Goal: Check status: Check status

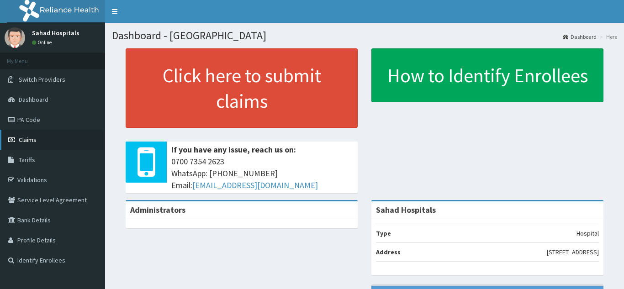
click at [35, 143] on span "Claims" at bounding box center [28, 140] width 18 height 8
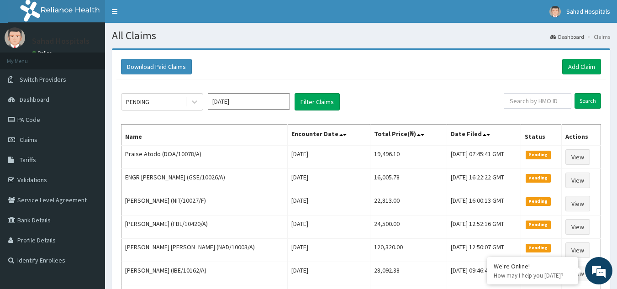
click at [258, 102] on input "Sep 2025" at bounding box center [249, 101] width 82 height 16
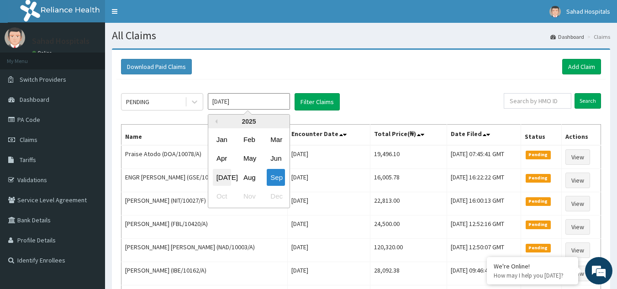
click at [225, 178] on div "Jul" at bounding box center [222, 177] width 18 height 17
type input "Jul 2025"
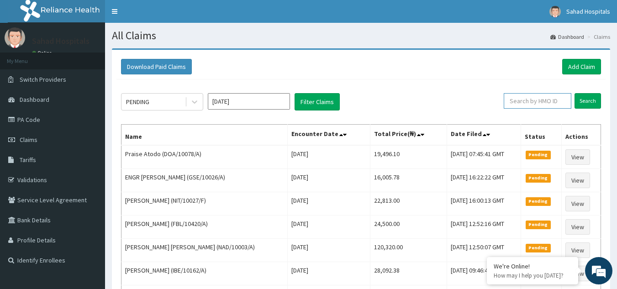
click at [522, 104] on input "text" at bounding box center [538, 101] width 68 height 16
paste input "NGL/10020/E"
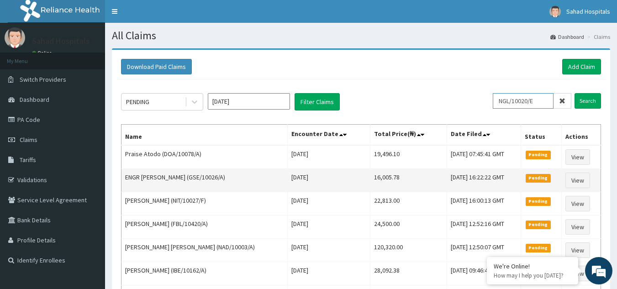
type input "NGL/10020/E"
click at [575, 93] on input "Search" at bounding box center [588, 101] width 26 height 16
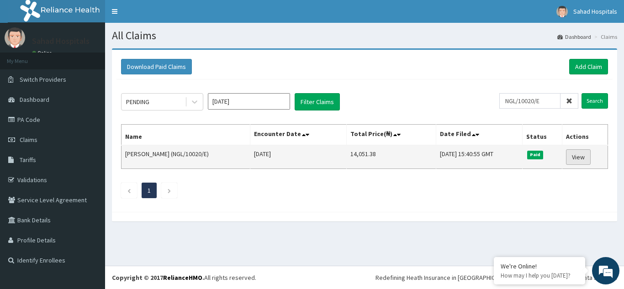
click at [585, 156] on link "View" at bounding box center [578, 157] width 25 height 16
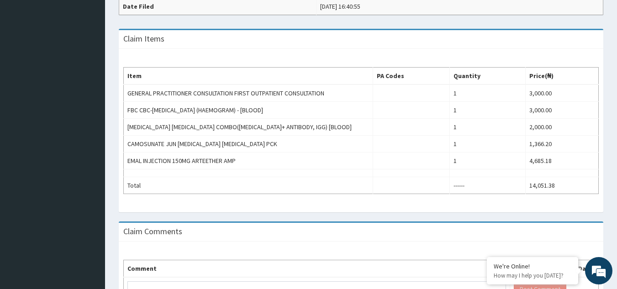
scroll to position [274, 0]
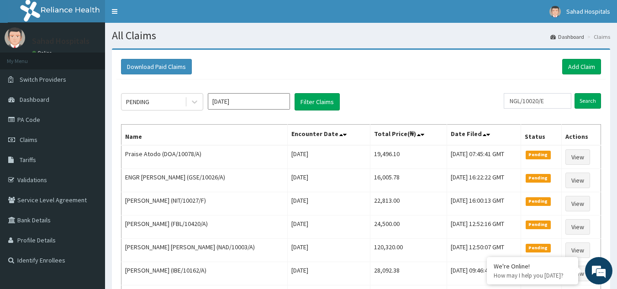
click at [263, 103] on input "Sep 2025" at bounding box center [249, 101] width 82 height 16
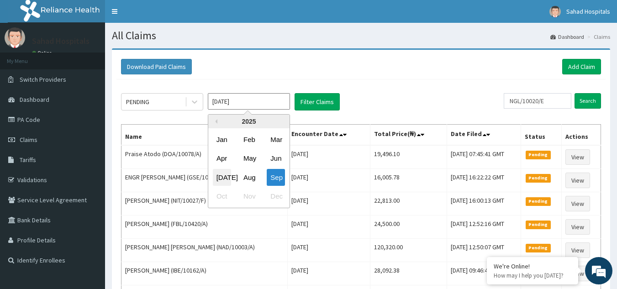
click at [222, 178] on div "Jul" at bounding box center [222, 177] width 18 height 17
type input "Jul 2025"
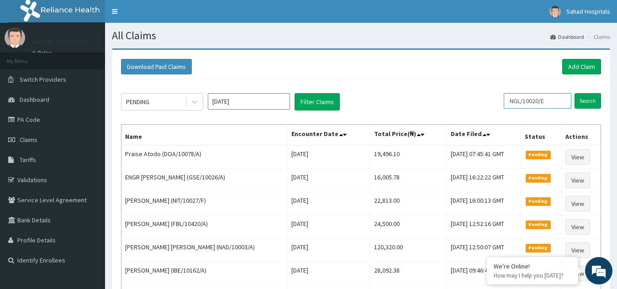
click at [558, 100] on input "NGL/10020/E" at bounding box center [538, 101] width 68 height 16
type input "N"
paste input "NGL/10020/C"
type input "NGL/10020/C"
click at [584, 101] on input "Search" at bounding box center [588, 101] width 26 height 16
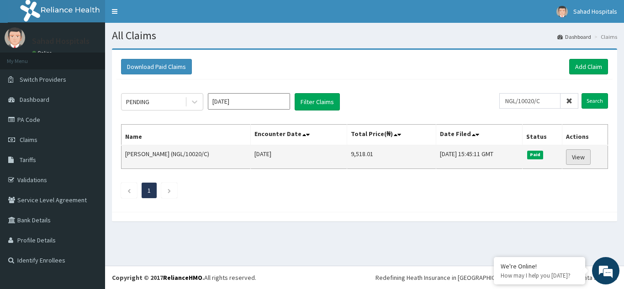
click at [584, 157] on link "View" at bounding box center [578, 157] width 25 height 16
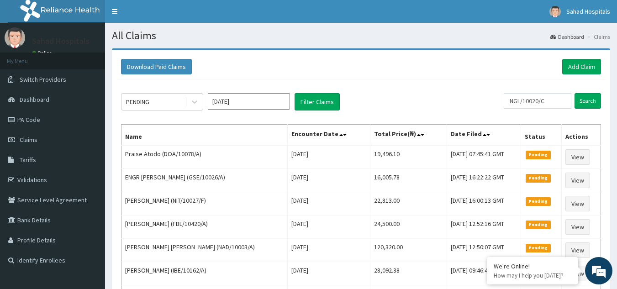
click at [249, 105] on input "Sep 2025" at bounding box center [249, 101] width 82 height 16
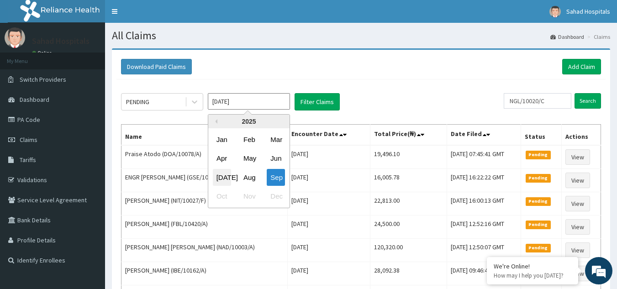
click at [223, 175] on div "[DATE]" at bounding box center [222, 177] width 18 height 17
type input "Jul 2025"
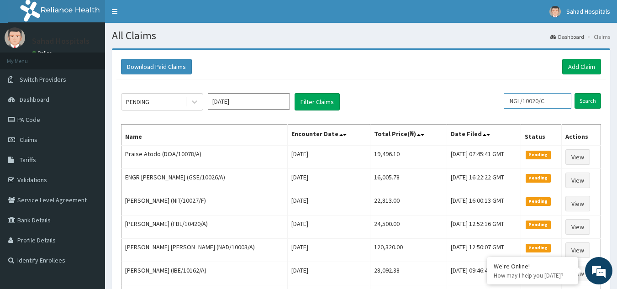
click at [558, 103] on input "NGL/10020/C" at bounding box center [538, 101] width 68 height 16
type input "N"
paste input "IBE/10220/A"
type input "IBE/10220/A"
click at [587, 99] on input "Search" at bounding box center [588, 101] width 26 height 16
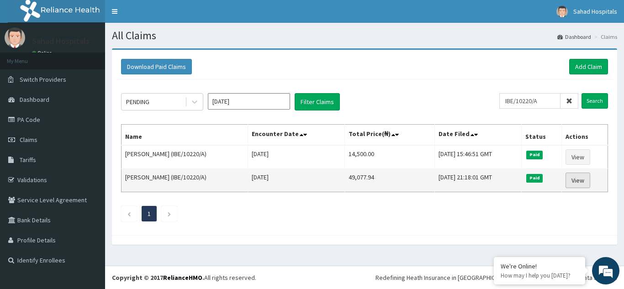
click at [583, 182] on link "View" at bounding box center [577, 181] width 25 height 16
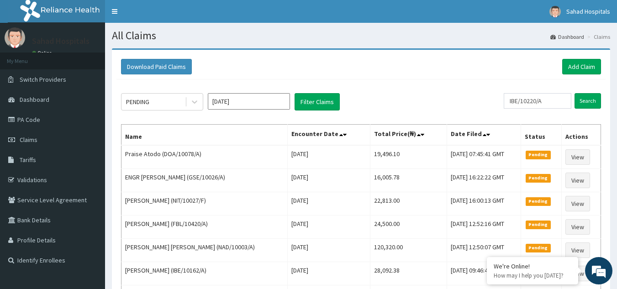
click at [243, 95] on input "Sep 2025" at bounding box center [249, 101] width 82 height 16
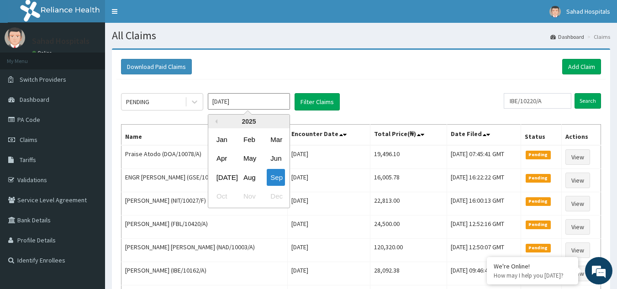
click at [243, 95] on input "Sep 2025" at bounding box center [249, 101] width 82 height 16
click at [243, 95] on input "[DATE]" at bounding box center [249, 101] width 82 height 16
click at [220, 181] on div "[DATE]" at bounding box center [222, 177] width 18 height 17
type input "Jul 2025"
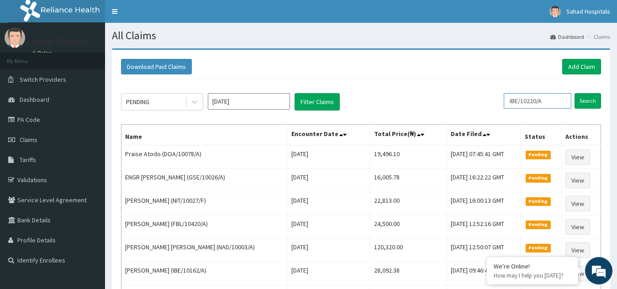
click at [555, 98] on input "IBE/10220/A" at bounding box center [538, 101] width 68 height 16
type input "I"
paste input "OSB/10027/B"
type input "OSB/10027/B"
click at [589, 102] on input "Search" at bounding box center [588, 101] width 26 height 16
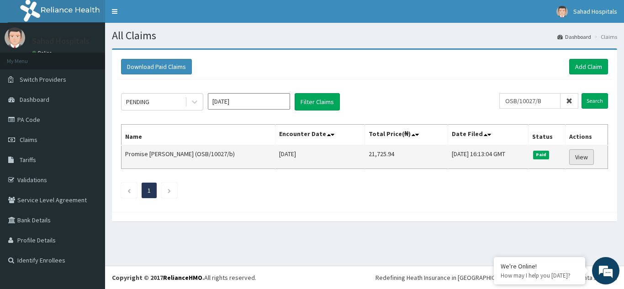
click at [584, 154] on link "View" at bounding box center [581, 157] width 25 height 16
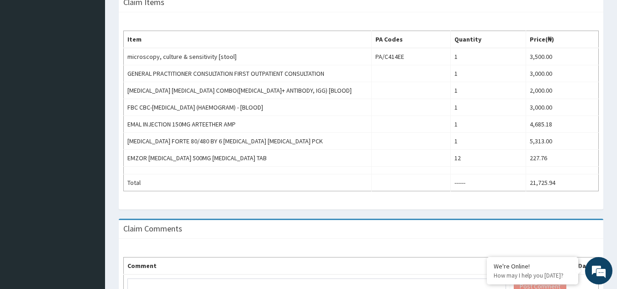
scroll to position [311, 0]
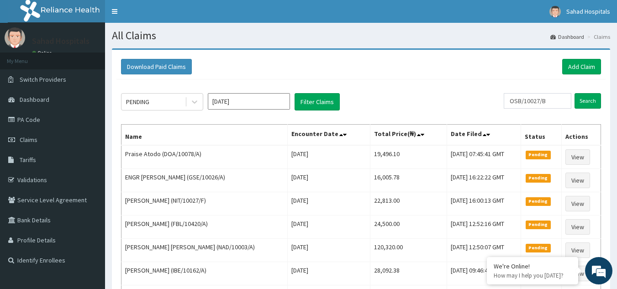
click at [245, 102] on input "[DATE]" at bounding box center [249, 101] width 82 height 16
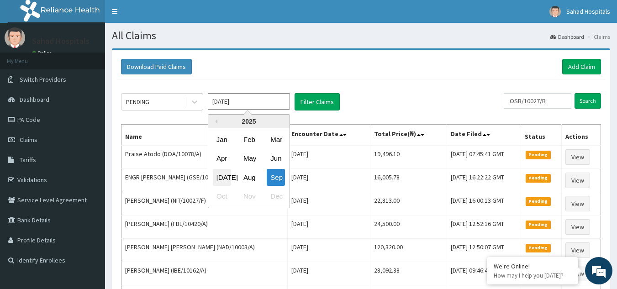
click at [219, 177] on div "[DATE]" at bounding box center [222, 177] width 18 height 17
type input "[DATE]"
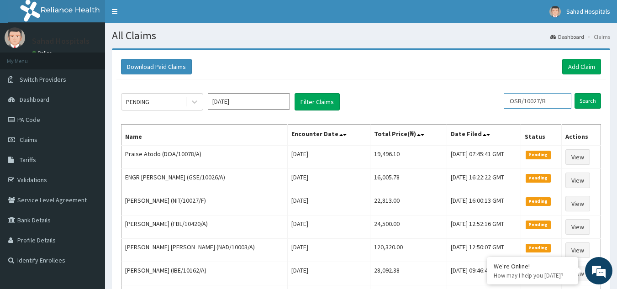
click at [557, 101] on input "OSB/10027/B" at bounding box center [538, 101] width 68 height 16
type input "O"
paste input "ACG/10182/A"
click at [583, 96] on input "Search" at bounding box center [588, 101] width 26 height 16
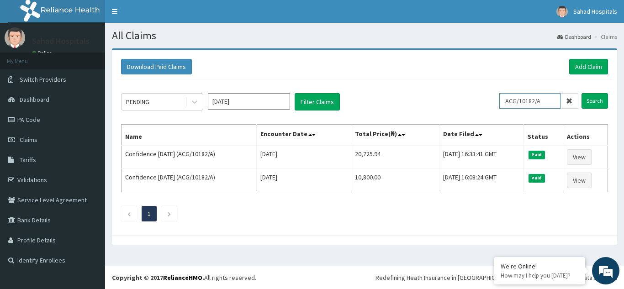
click at [546, 98] on input "ACG/10182/A" at bounding box center [529, 101] width 61 height 16
type input "A"
paste input "ABY/10007/A"
click at [594, 102] on input "Search" at bounding box center [594, 101] width 26 height 16
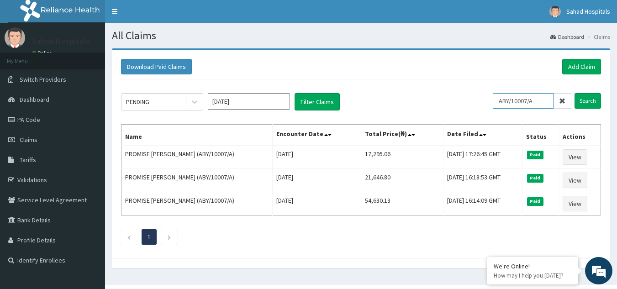
click at [548, 100] on input "ABY/10007/A" at bounding box center [523, 101] width 61 height 16
type input "A"
paste input "ZSL/10003/A"
type input "ZSL/10003/A"
click at [586, 98] on input "Search" at bounding box center [588, 101] width 26 height 16
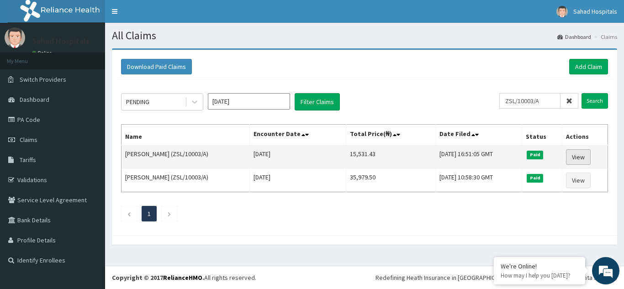
click at [586, 157] on link "View" at bounding box center [578, 157] width 25 height 16
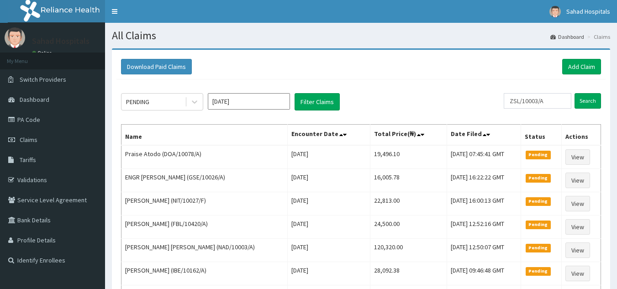
click at [262, 100] on input "[DATE]" at bounding box center [249, 101] width 82 height 16
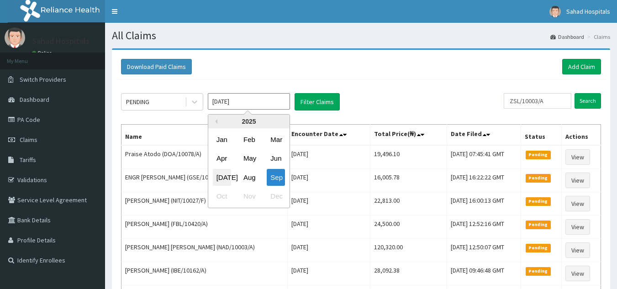
click at [224, 179] on div "[DATE]" at bounding box center [222, 177] width 18 height 17
type input "[DATE]"
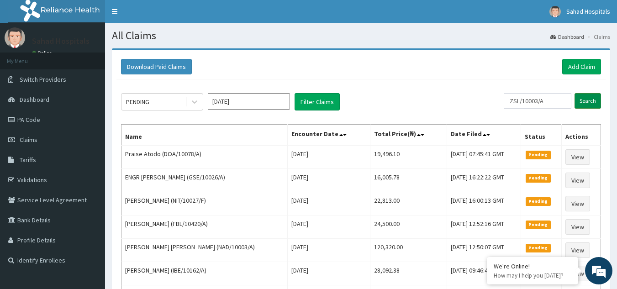
click at [595, 105] on input "Search" at bounding box center [588, 101] width 26 height 16
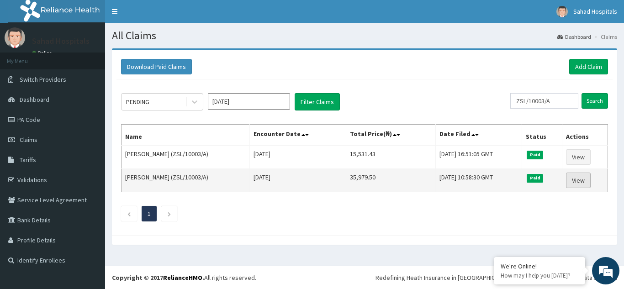
click at [578, 181] on link "View" at bounding box center [578, 181] width 25 height 16
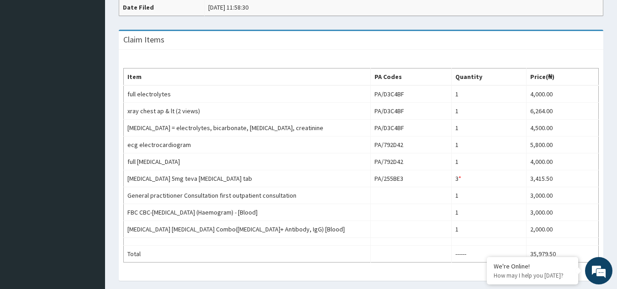
scroll to position [292, 0]
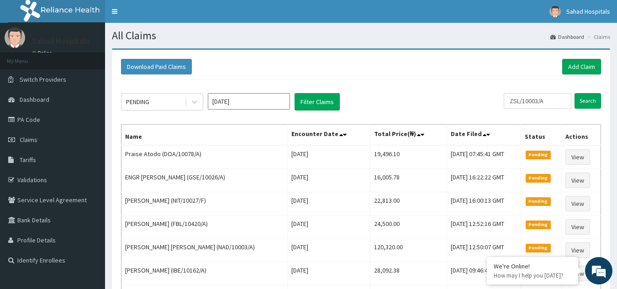
click at [243, 100] on input "[DATE]" at bounding box center [249, 101] width 82 height 16
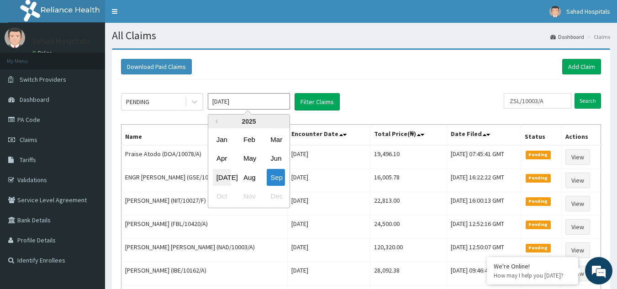
click at [223, 178] on div "[DATE]" at bounding box center [222, 177] width 18 height 17
type input "[DATE]"
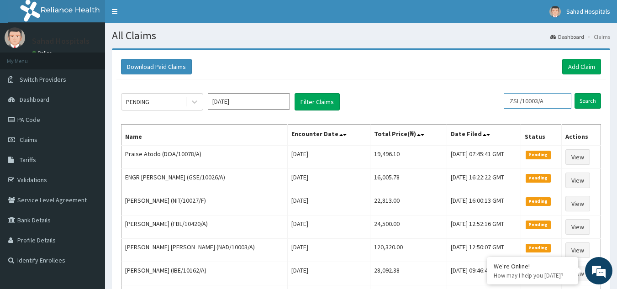
click at [550, 98] on input "ZSL/10003/A" at bounding box center [538, 101] width 68 height 16
type input "Z"
paste input "SXT/1006/C"
type input "SXT/1006/C"
click at [591, 99] on input "Search" at bounding box center [588, 101] width 26 height 16
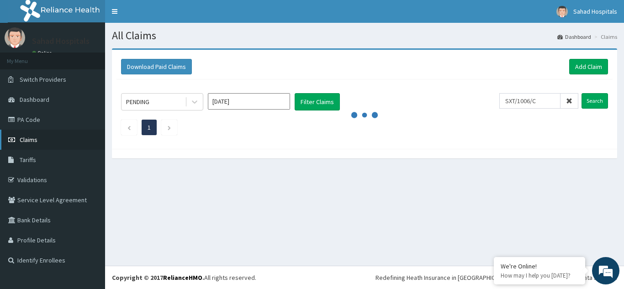
click at [26, 140] on span "Claims" at bounding box center [29, 140] width 18 height 8
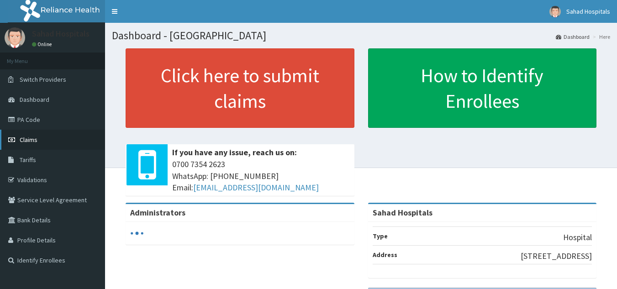
click at [37, 139] on span "Claims" at bounding box center [29, 140] width 18 height 8
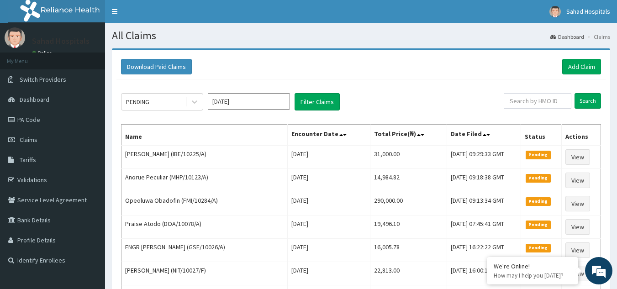
click at [244, 102] on input "[DATE]" at bounding box center [249, 101] width 82 height 16
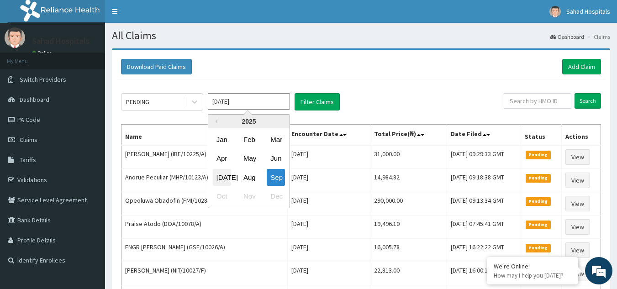
click at [222, 176] on div "[DATE]" at bounding box center [222, 177] width 18 height 17
type input "[DATE]"
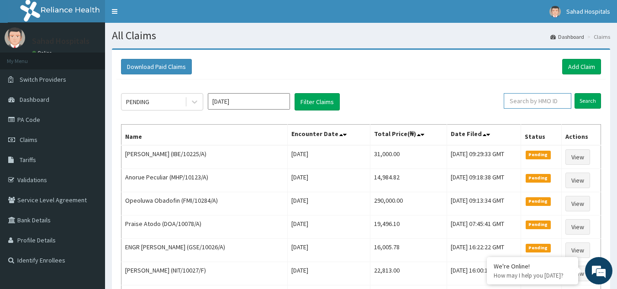
click at [533, 104] on input "text" at bounding box center [538, 101] width 68 height 16
paste input "SXT/1006/C"
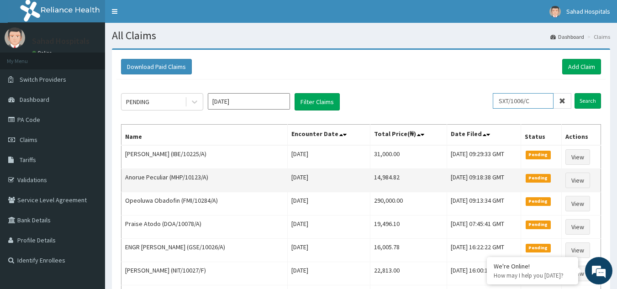
click at [575, 93] on input "Search" at bounding box center [588, 101] width 26 height 16
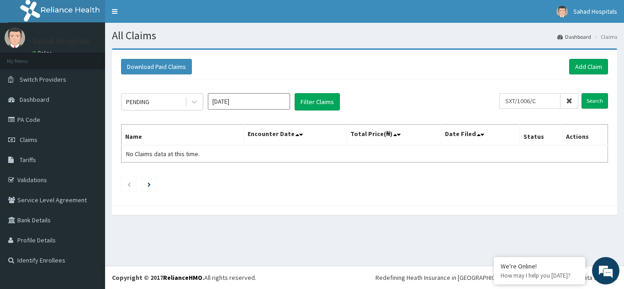
click at [441, 186] on ul at bounding box center [364, 184] width 487 height 16
click at [547, 100] on input "SXT/1006/C" at bounding box center [529, 101] width 61 height 16
type input "S"
click at [537, 105] on input "text" at bounding box center [544, 101] width 68 height 16
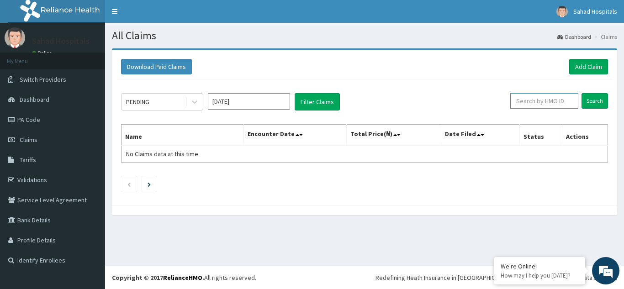
paste input "SXT/1006/C"
click at [593, 96] on input "Search" at bounding box center [594, 101] width 26 height 16
click at [542, 100] on input "SXT/1006/C" at bounding box center [529, 101] width 61 height 16
type input "S"
paste input "FCC/15738/A"
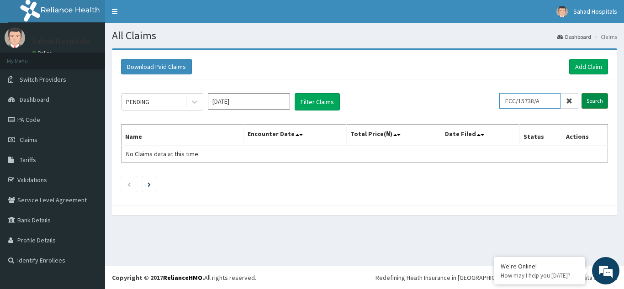
type input "FCC/15738/A"
click at [597, 100] on input "Search" at bounding box center [594, 101] width 26 height 16
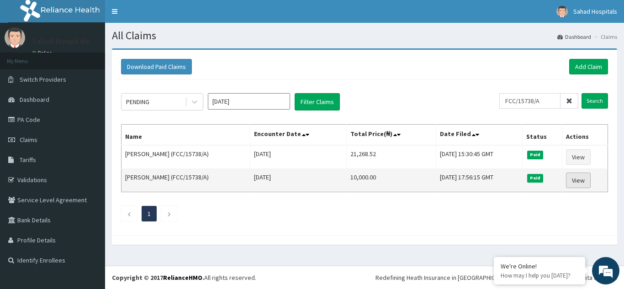
click at [585, 179] on link "View" at bounding box center [578, 181] width 25 height 16
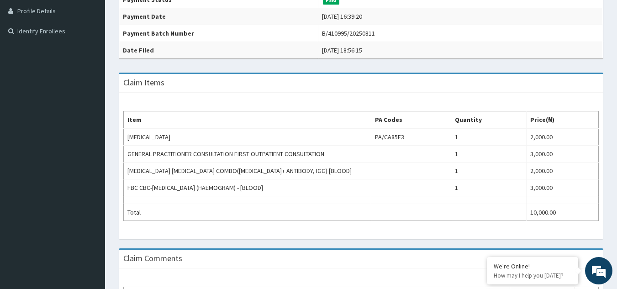
scroll to position [238, 0]
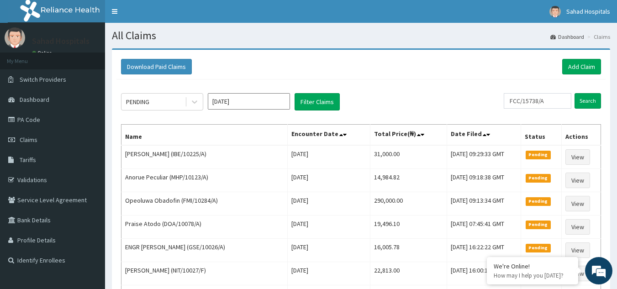
click at [239, 100] on input "[DATE]" at bounding box center [249, 101] width 82 height 16
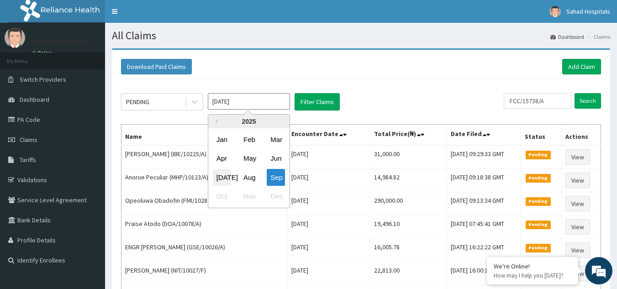
click at [222, 177] on div "Jul" at bounding box center [222, 177] width 18 height 17
type input "[DATE]"
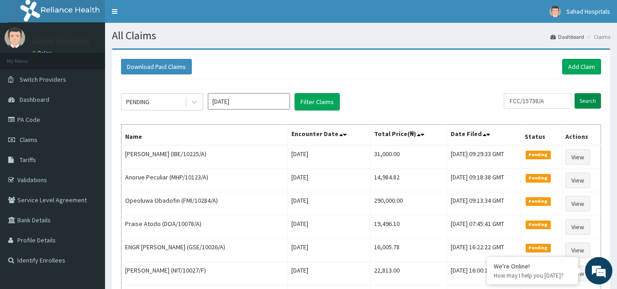
click at [589, 103] on input "Search" at bounding box center [588, 101] width 26 height 16
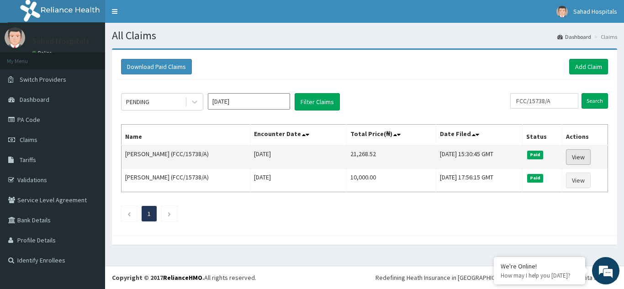
click at [582, 159] on link "View" at bounding box center [578, 157] width 25 height 16
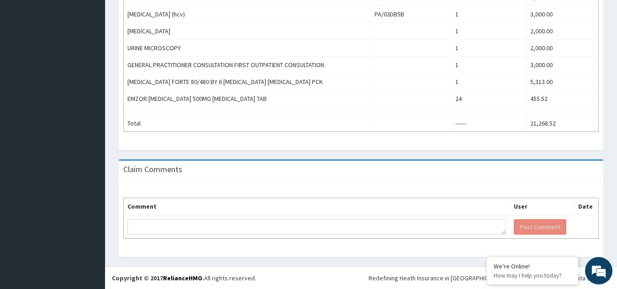
scroll to position [398, 0]
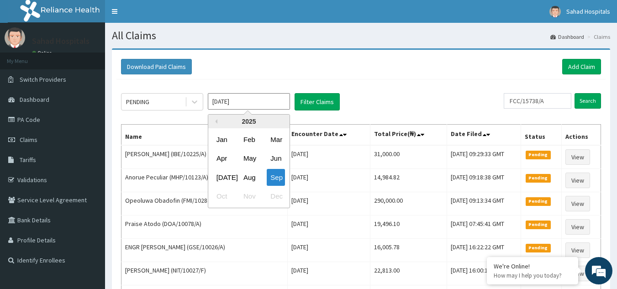
click at [247, 104] on input "Sep 2025" at bounding box center [249, 101] width 82 height 16
click at [221, 176] on div "[DATE]" at bounding box center [222, 177] width 18 height 17
type input "[DATE]"
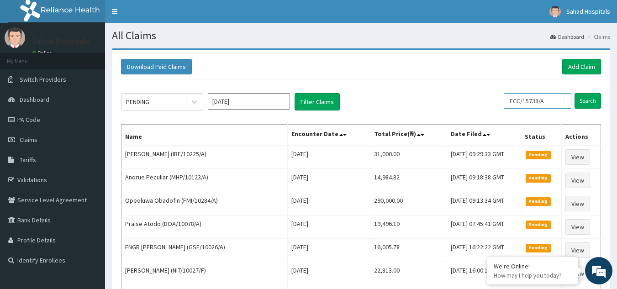
click at [553, 101] on input "FCC/15738/A" at bounding box center [538, 101] width 68 height 16
type input "F"
paste input "SXT/10006/C"
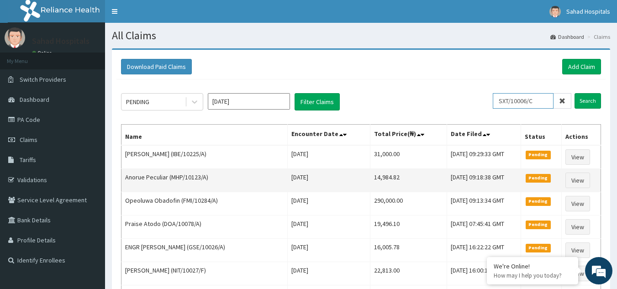
type input "SXT/10006/C"
click at [575, 93] on input "Search" at bounding box center [588, 101] width 26 height 16
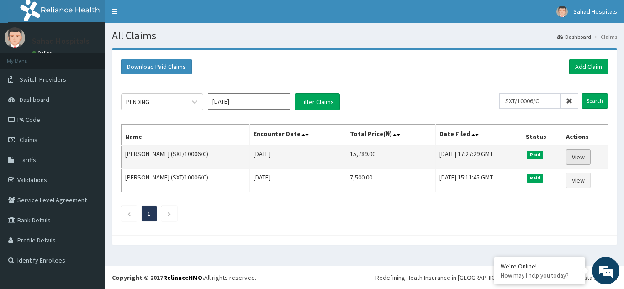
click at [576, 157] on link "View" at bounding box center [578, 157] width 25 height 16
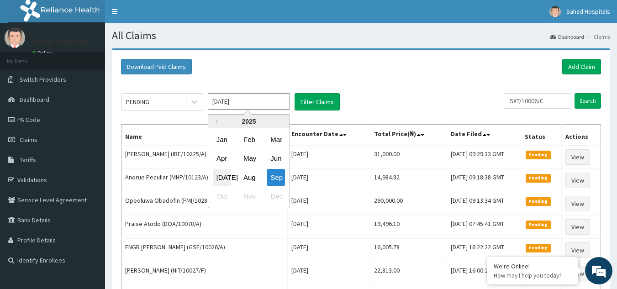
click at [222, 177] on div "[DATE]" at bounding box center [222, 177] width 18 height 17
type input "[DATE]"
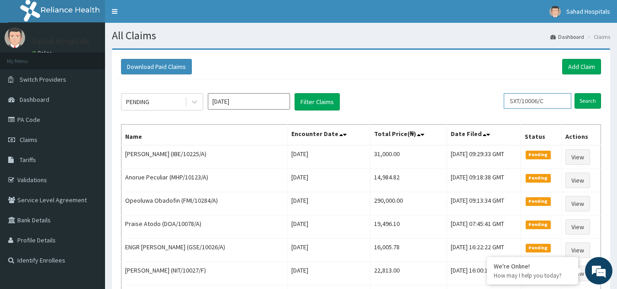
click at [552, 100] on input "SXT/10006/C" at bounding box center [538, 101] width 68 height 16
type input "S"
paste input "CLN/10018/A"
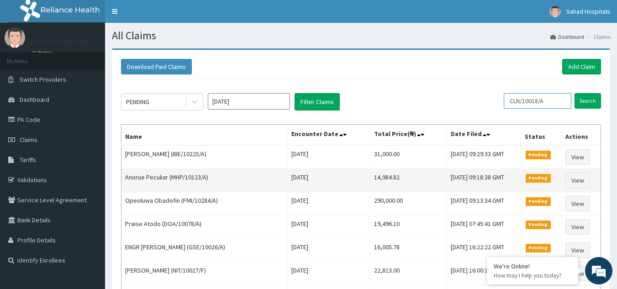
type input "CLN/10018/A"
click at [575, 93] on input "Search" at bounding box center [588, 101] width 26 height 16
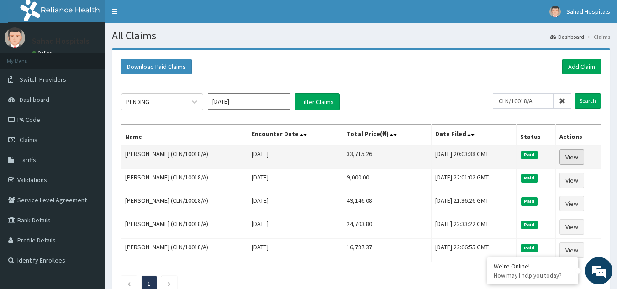
click at [567, 157] on link "View" at bounding box center [572, 157] width 25 height 16
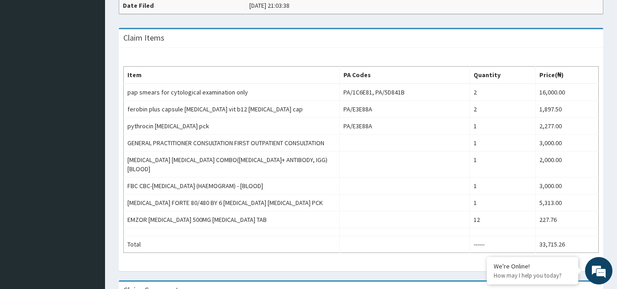
scroll to position [292, 0]
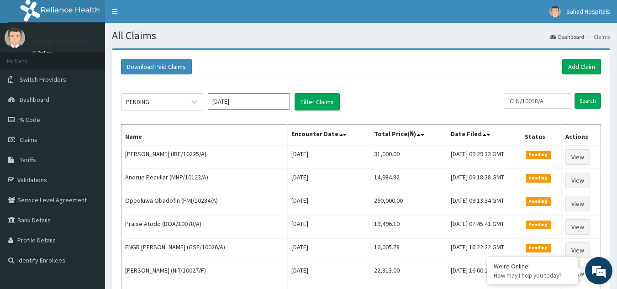
click at [248, 105] on input "[DATE]" at bounding box center [249, 101] width 82 height 16
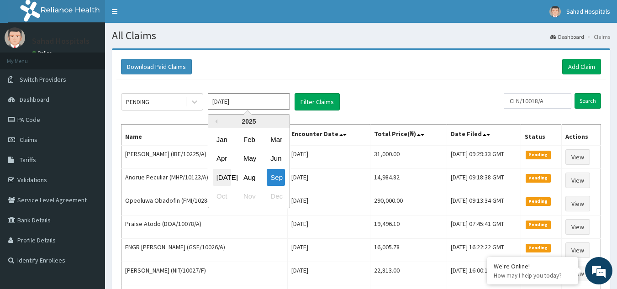
click at [223, 178] on div "[DATE]" at bounding box center [222, 177] width 18 height 17
type input "[DATE]"
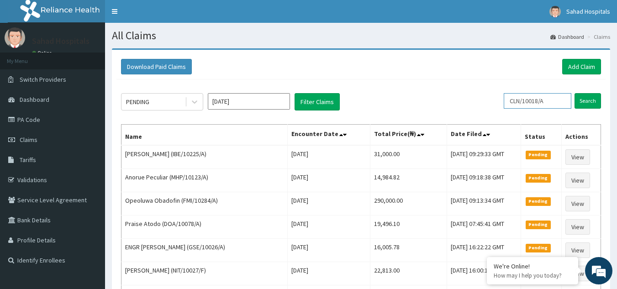
click at [551, 101] on input "CLN/10018/A" at bounding box center [538, 101] width 68 height 16
type input "C"
paste input "IHF/10012/A"
type input "IHF/10012/A"
click at [583, 99] on input "Search" at bounding box center [588, 101] width 26 height 16
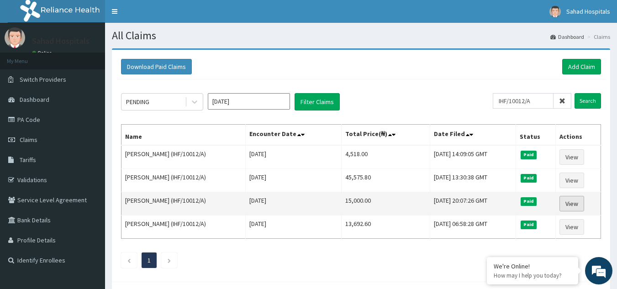
click at [569, 201] on link "View" at bounding box center [572, 204] width 25 height 16
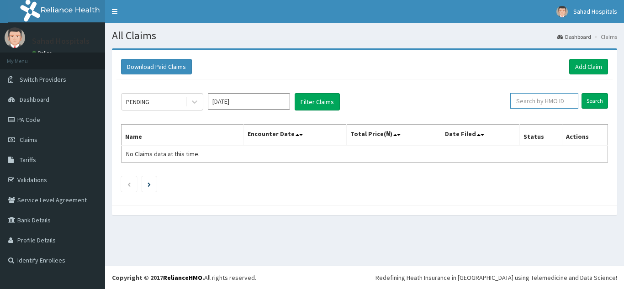
click at [536, 99] on input "text" at bounding box center [544, 101] width 68 height 16
paste input "SCP/10087/C"
click at [603, 101] on input "Search" at bounding box center [594, 101] width 26 height 16
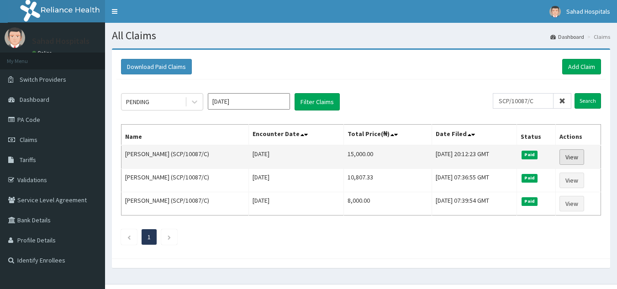
click at [573, 160] on link "View" at bounding box center [572, 157] width 25 height 16
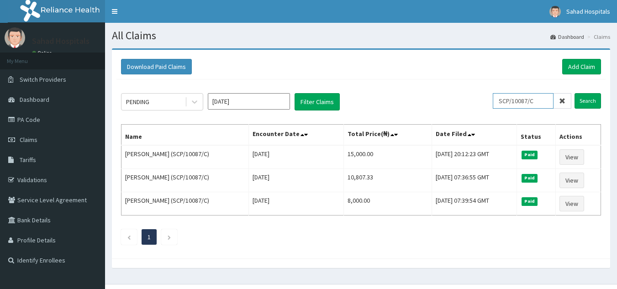
click at [544, 101] on input "SCP/10087/C" at bounding box center [523, 101] width 61 height 16
type input "S"
paste input "SCP/10087/A"
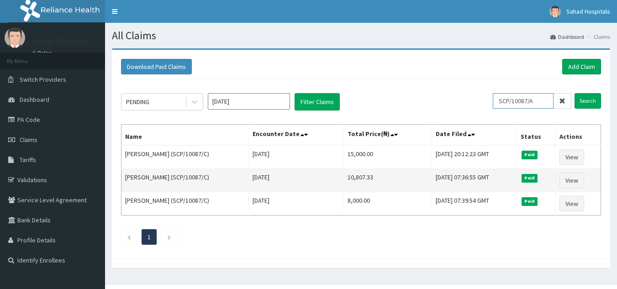
click at [575, 93] on input "Search" at bounding box center [588, 101] width 26 height 16
click at [580, 180] on link "View" at bounding box center [572, 181] width 25 height 16
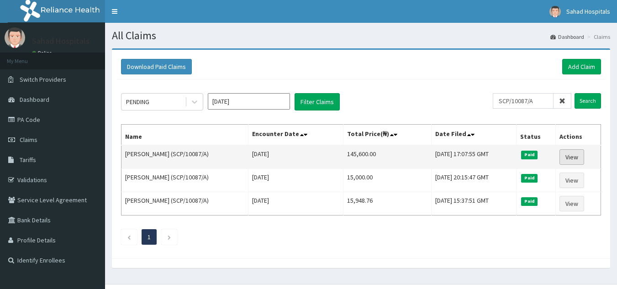
click at [576, 154] on link "View" at bounding box center [572, 157] width 25 height 16
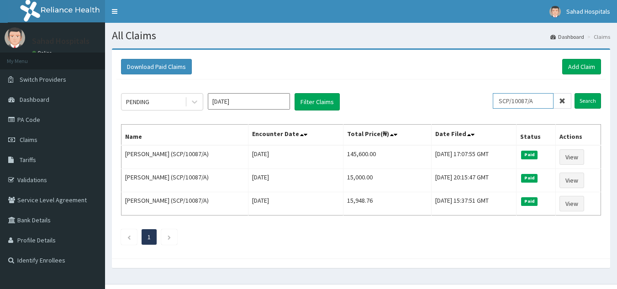
click at [540, 99] on input "SCP/10087/A" at bounding box center [523, 101] width 61 height 16
type input "S"
paste input "IBE/10170/A"
type input "IBE/10170/A"
click at [589, 100] on input "Search" at bounding box center [588, 101] width 26 height 16
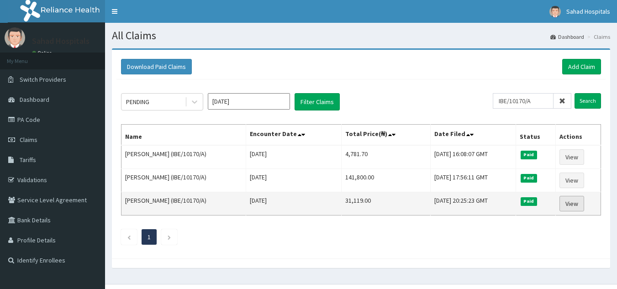
click at [584, 206] on link "View" at bounding box center [572, 204] width 25 height 16
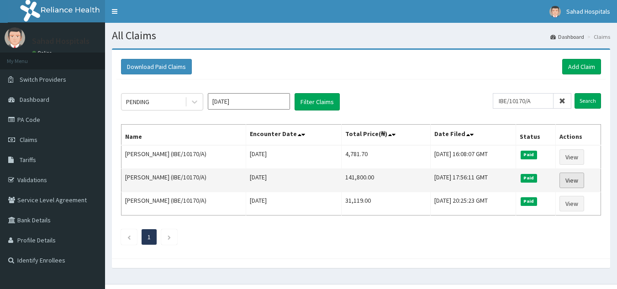
click at [581, 180] on link "View" at bounding box center [572, 181] width 25 height 16
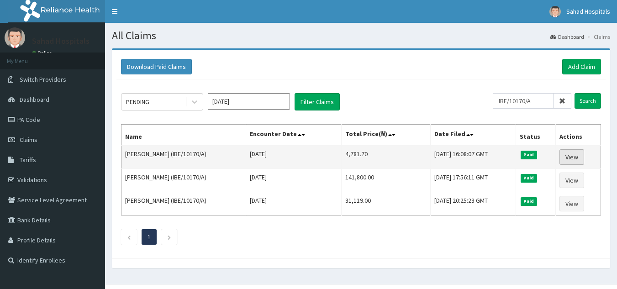
click at [569, 155] on link "View" at bounding box center [572, 157] width 25 height 16
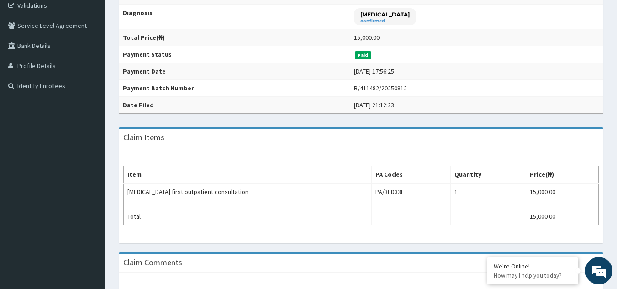
scroll to position [183, 0]
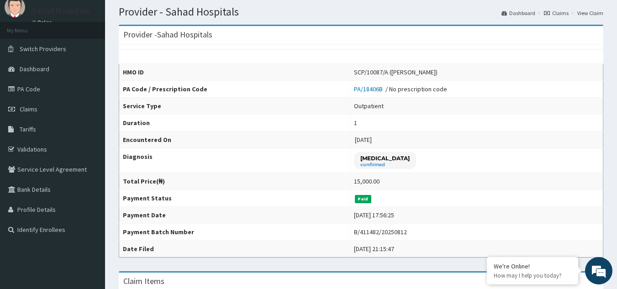
scroll to position [18, 0]
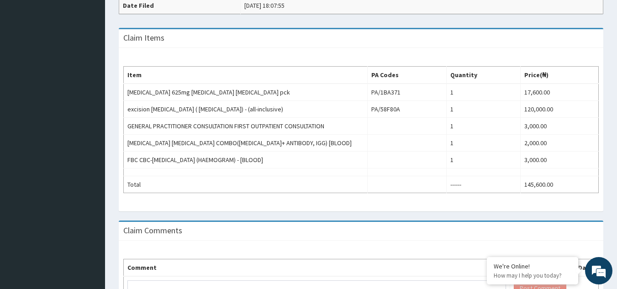
scroll to position [256, 0]
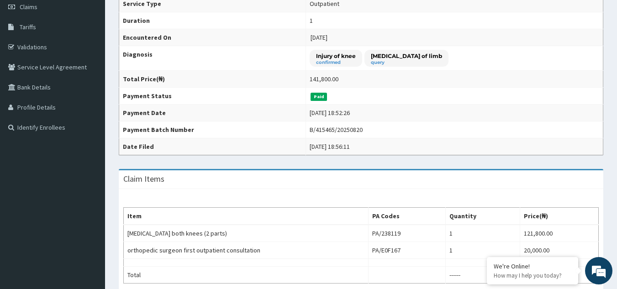
scroll to position [238, 0]
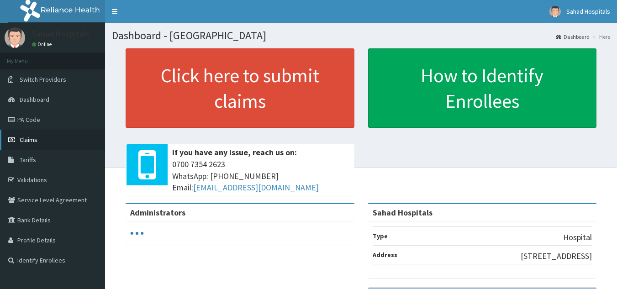
click at [40, 139] on link "Claims" at bounding box center [52, 140] width 105 height 20
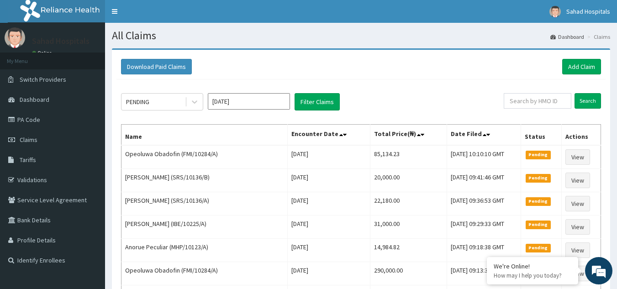
click at [238, 104] on input "Sep 2025" at bounding box center [249, 101] width 82 height 16
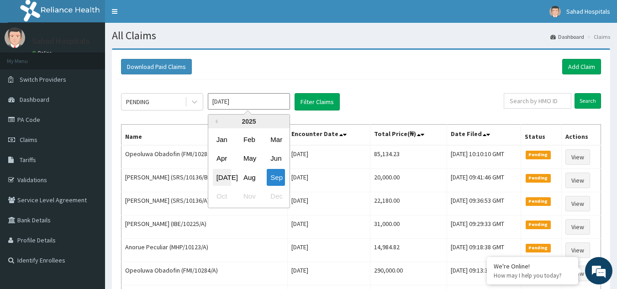
click at [219, 175] on div "[DATE]" at bounding box center [222, 177] width 18 height 17
type input "[DATE]"
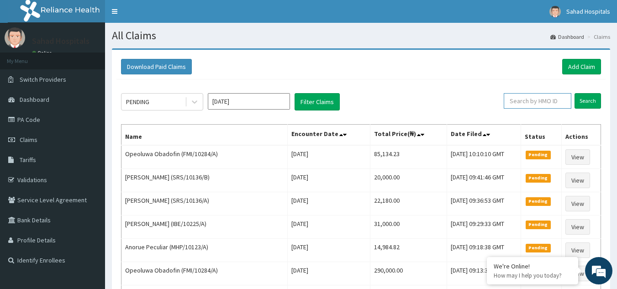
click at [544, 100] on input "text" at bounding box center [538, 101] width 68 height 16
paste input "IBE/10170/A"
type input "IBE/10170/A"
click at [590, 100] on input "Search" at bounding box center [588, 101] width 26 height 16
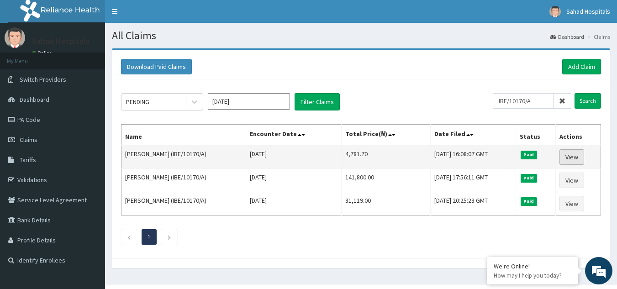
click at [580, 154] on link "View" at bounding box center [572, 157] width 25 height 16
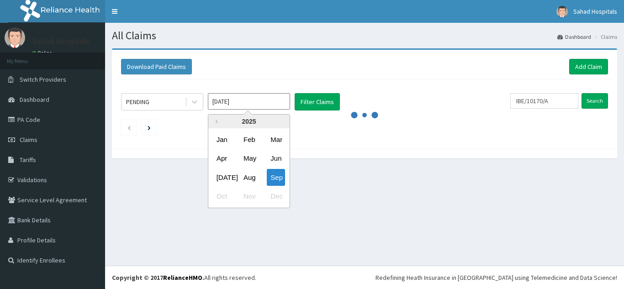
click at [269, 102] on input "[DATE]" at bounding box center [249, 101] width 82 height 16
click at [220, 178] on div "[DATE]" at bounding box center [222, 177] width 18 height 17
type input "[DATE]"
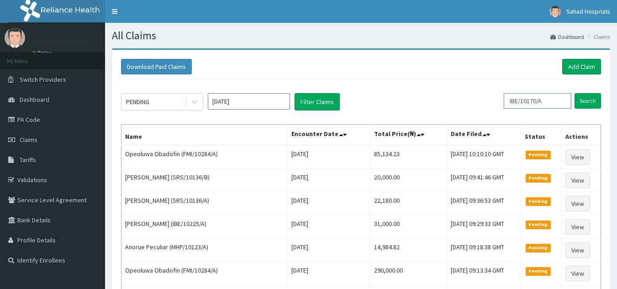
click at [558, 102] on input "IBE/10170/A" at bounding box center [538, 101] width 68 height 16
type input "I"
paste input "JTS/10007/A"
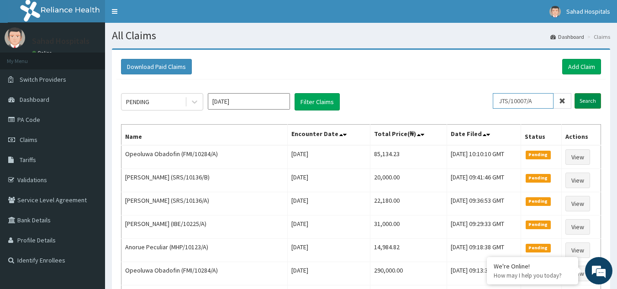
type input "JTS/10007/A"
click at [587, 101] on input "Search" at bounding box center [588, 101] width 26 height 16
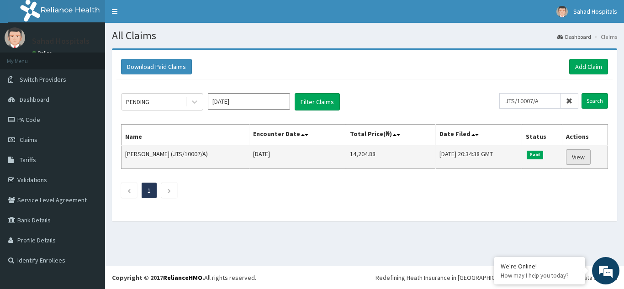
click at [575, 159] on link "View" at bounding box center [578, 157] width 25 height 16
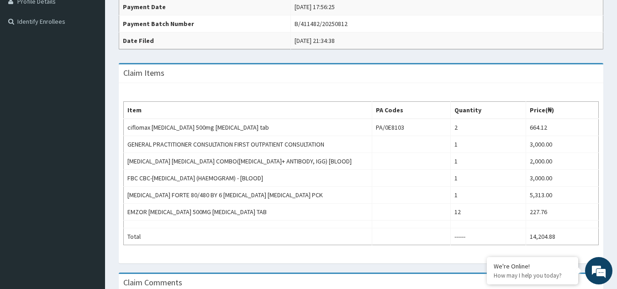
scroll to position [256, 0]
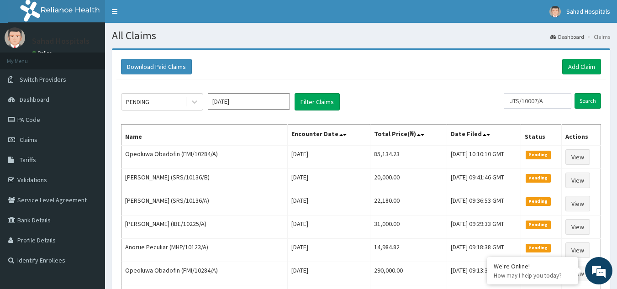
click at [264, 101] on input "[DATE]" at bounding box center [249, 101] width 82 height 16
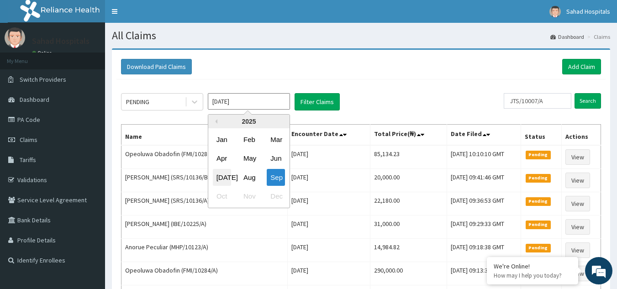
click at [225, 179] on div "[DATE]" at bounding box center [222, 177] width 18 height 17
type input "[DATE]"
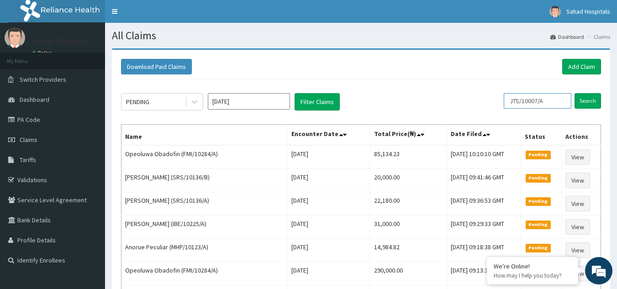
click at [552, 103] on input "JTS/10007/A" at bounding box center [538, 101] width 68 height 16
type input "J"
paste input "JTS/10017/A"
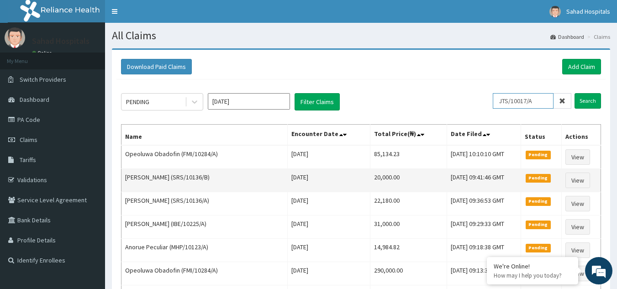
type input "JTS/10017/A"
click at [575, 93] on input "Search" at bounding box center [588, 101] width 26 height 16
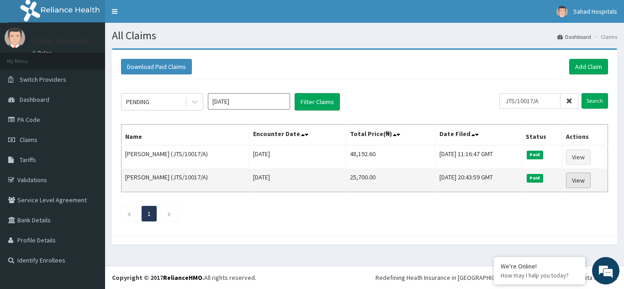
click at [575, 180] on link "View" at bounding box center [578, 181] width 25 height 16
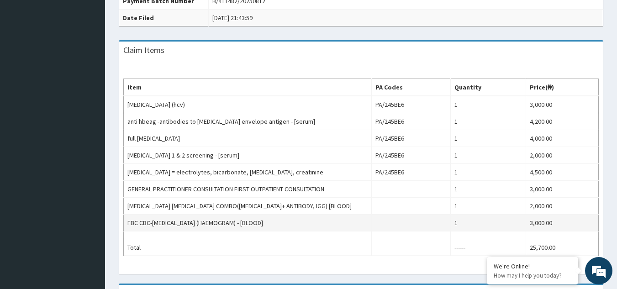
scroll to position [292, 0]
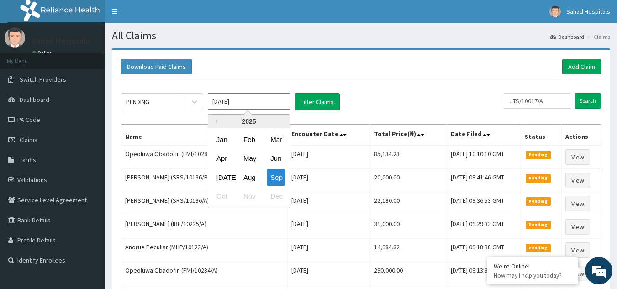
click at [245, 98] on input "[DATE]" at bounding box center [249, 101] width 82 height 16
click at [220, 176] on div "[DATE]" at bounding box center [222, 177] width 18 height 17
type input "[DATE]"
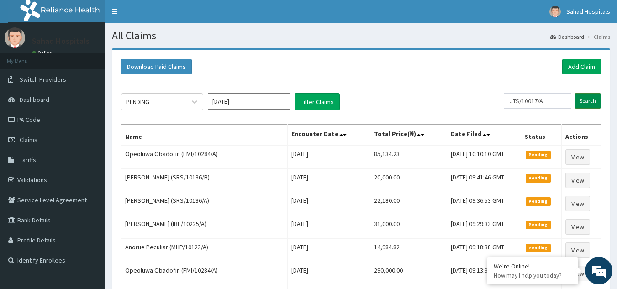
click at [579, 103] on input "Search" at bounding box center [588, 101] width 26 height 16
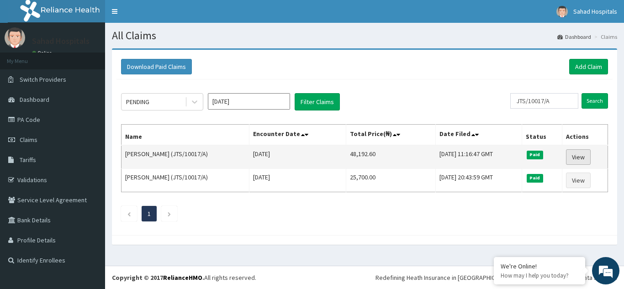
click at [577, 157] on link "View" at bounding box center [578, 157] width 25 height 16
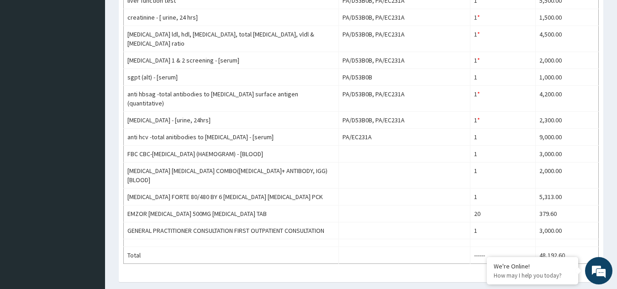
scroll to position [384, 0]
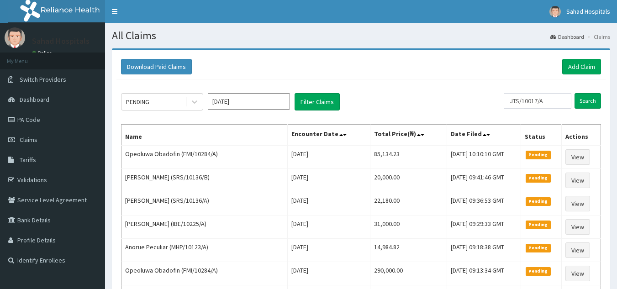
click at [239, 102] on input "[DATE]" at bounding box center [249, 101] width 82 height 16
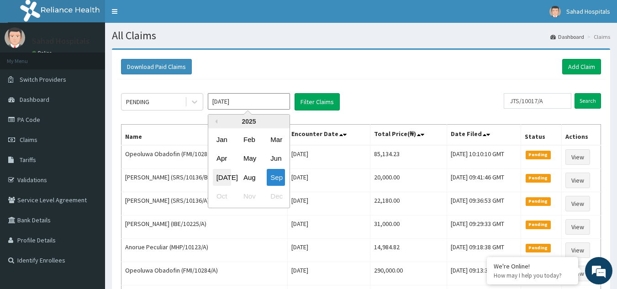
click at [218, 175] on div "Jul" at bounding box center [222, 177] width 18 height 17
type input "Jul 2025"
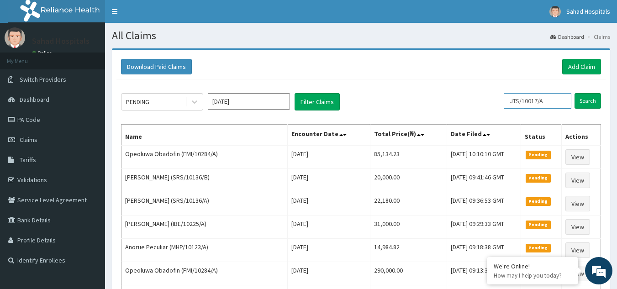
click at [551, 100] on input "JTS/10017/A" at bounding box center [538, 101] width 68 height 16
type input "J"
paste input "NLN/10071/A"
type input "NLN/10071/A"
click at [586, 100] on input "Search" at bounding box center [588, 101] width 26 height 16
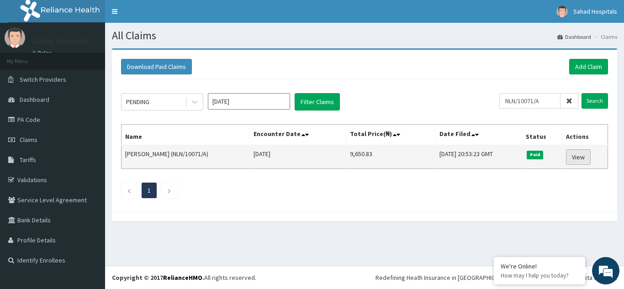
click at [580, 153] on link "View" at bounding box center [578, 157] width 25 height 16
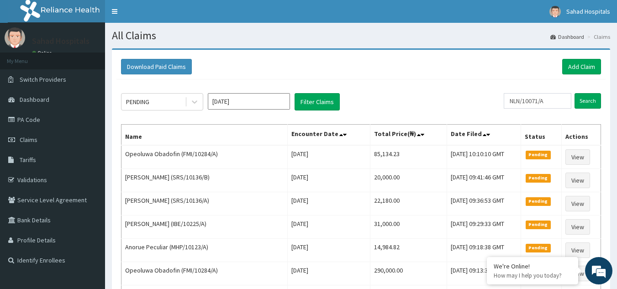
click at [259, 103] on input "[DATE]" at bounding box center [249, 101] width 82 height 16
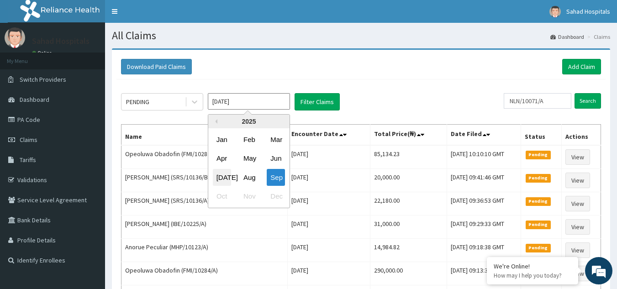
click at [224, 174] on div "[DATE]" at bounding box center [222, 177] width 18 height 17
type input "[DATE]"
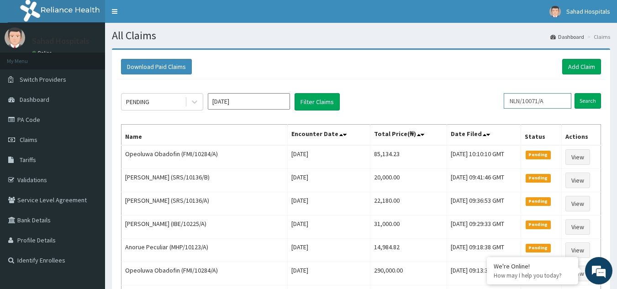
click at [553, 99] on input "NLN/10071/A" at bounding box center [538, 101] width 68 height 16
type input "N"
paste input "NHY/10028/D"
type input "NHY/10028/D"
click at [592, 98] on input "Search" at bounding box center [588, 101] width 26 height 16
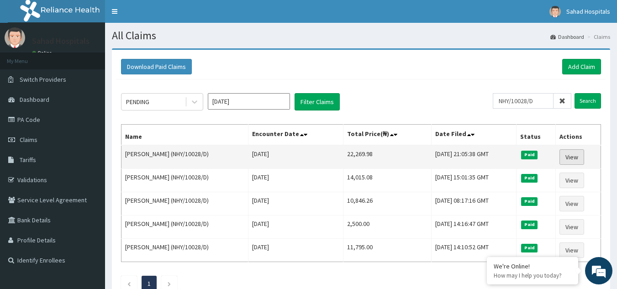
click at [574, 153] on link "View" at bounding box center [572, 157] width 25 height 16
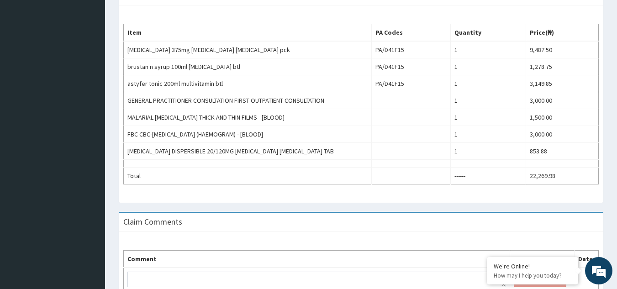
scroll to position [315, 0]
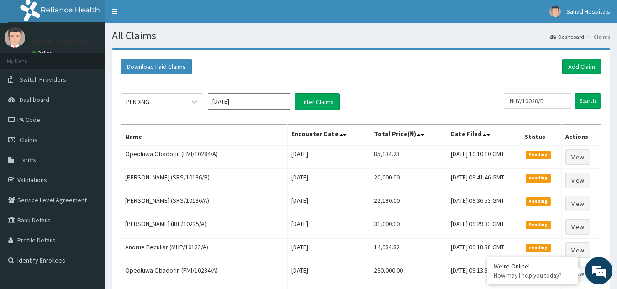
click at [269, 98] on input "[DATE]" at bounding box center [249, 101] width 82 height 16
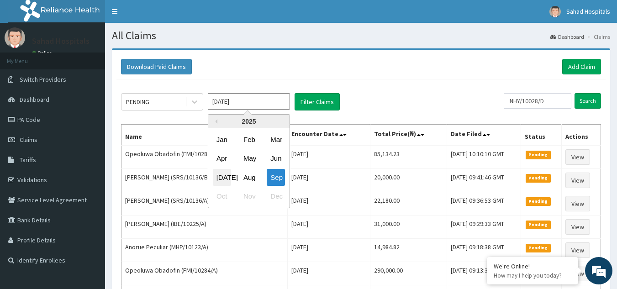
click at [226, 178] on div "[DATE]" at bounding box center [222, 177] width 18 height 17
type input "[DATE]"
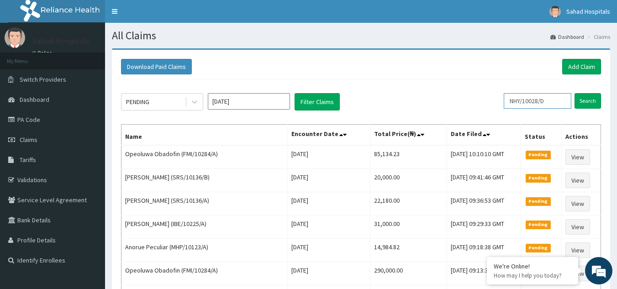
click at [552, 100] on input "NHY/10028/D" at bounding box center [538, 101] width 68 height 16
type input "N"
paste input "DTS/10079/B"
type input "DTS/10079/B"
click at [594, 100] on input "Search" at bounding box center [588, 101] width 26 height 16
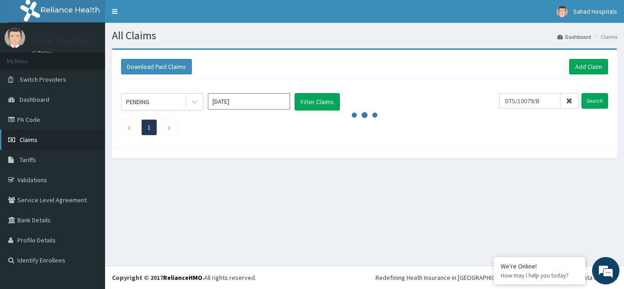
click at [28, 139] on span "Claims" at bounding box center [29, 140] width 18 height 8
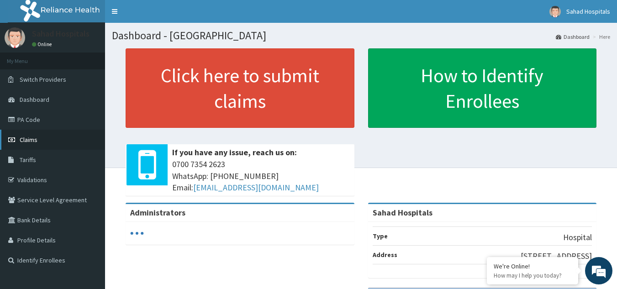
click at [40, 145] on link "Claims" at bounding box center [52, 140] width 105 height 20
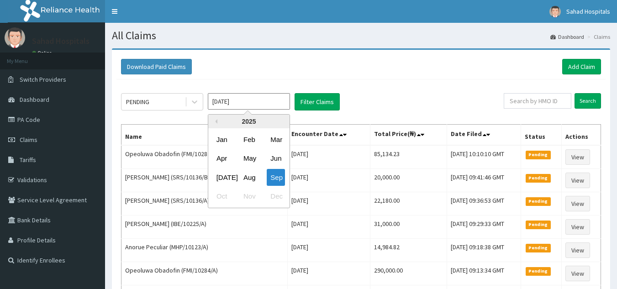
click at [245, 105] on input "[DATE]" at bounding box center [249, 101] width 82 height 16
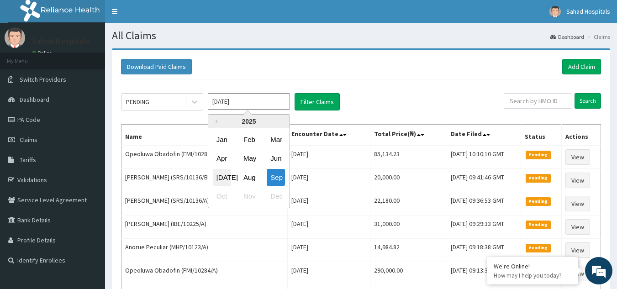
drag, startPoint x: 245, startPoint y: 105, endPoint x: 225, endPoint y: 175, distance: 73.6
click at [225, 175] on div "[DATE]" at bounding box center [222, 177] width 18 height 17
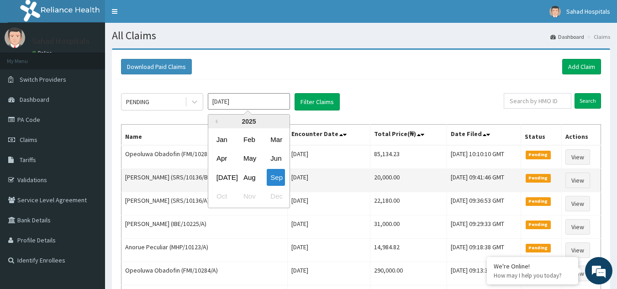
type input "[DATE]"
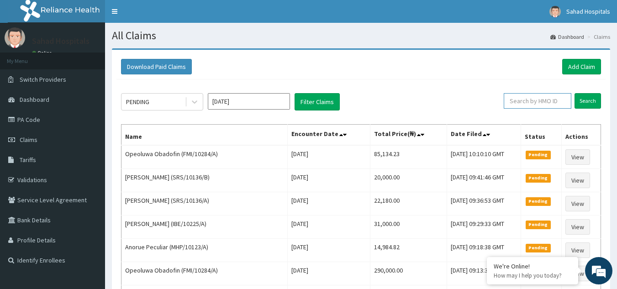
click at [548, 102] on input "text" at bounding box center [538, 101] width 68 height 16
paste input "DTS/10079/B"
type input "DTS/10079/B"
click at [587, 102] on input "Search" at bounding box center [588, 101] width 26 height 16
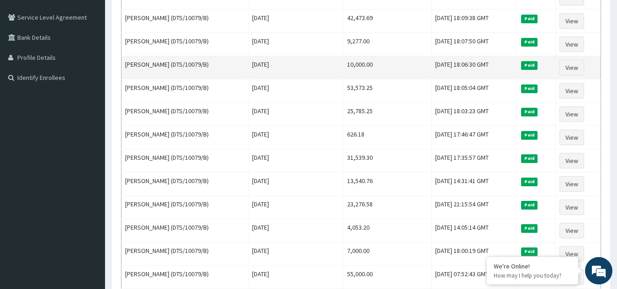
scroll to position [164, 0]
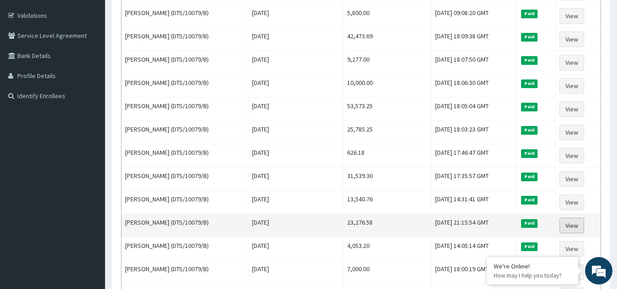
click at [577, 226] on link "View" at bounding box center [572, 226] width 25 height 16
